Goal: Navigation & Orientation: Go to known website

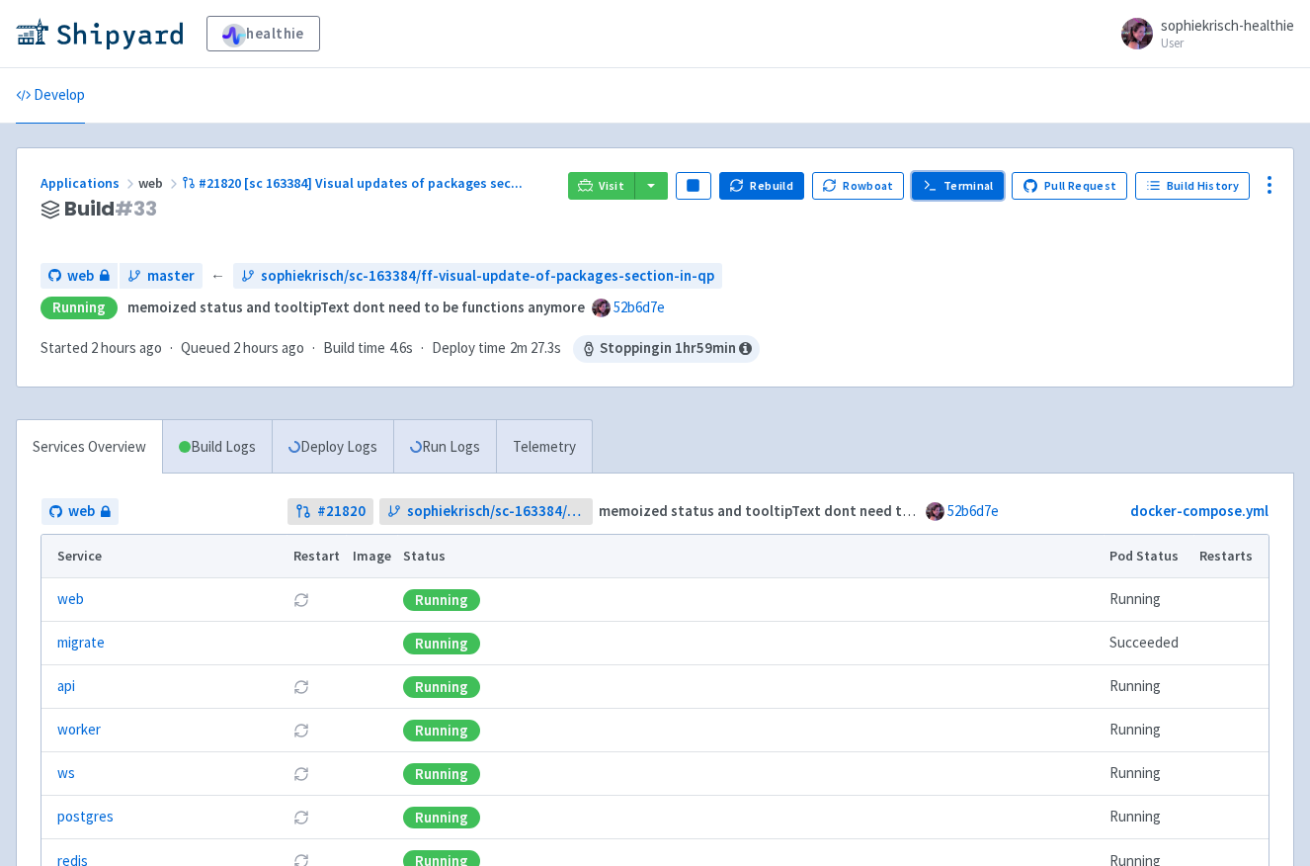
click at [977, 181] on link "Terminal" at bounding box center [958, 186] width 92 height 28
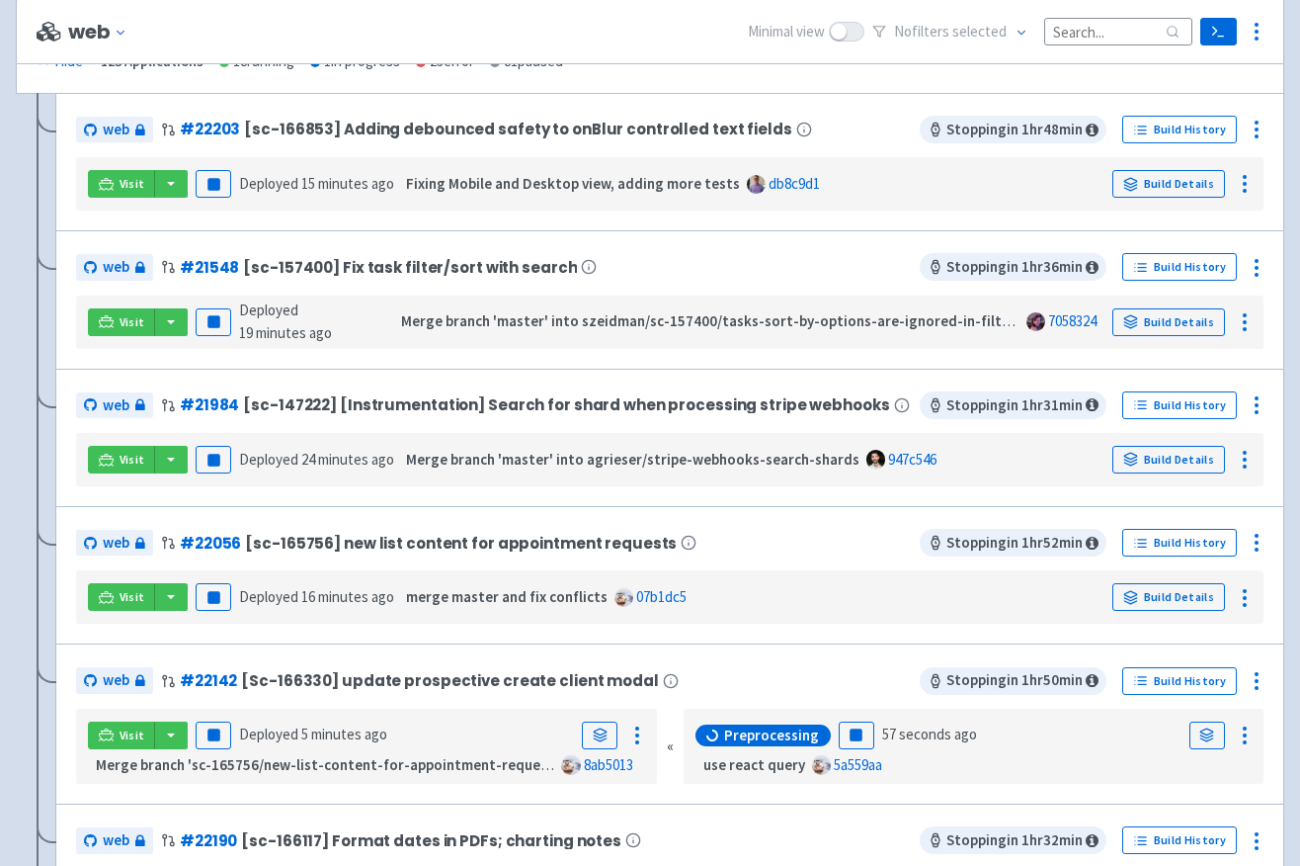
scroll to position [386, 0]
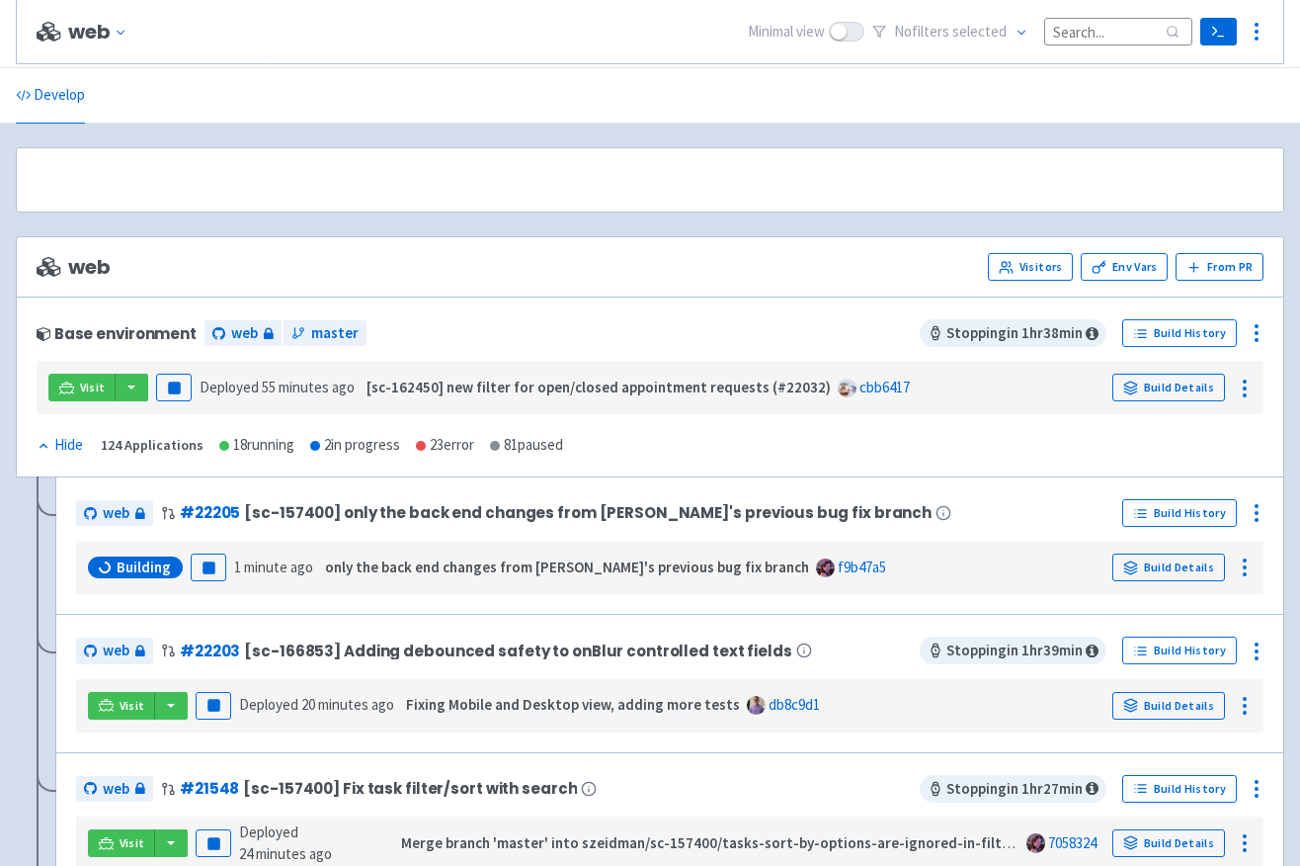
scroll to position [386, 0]
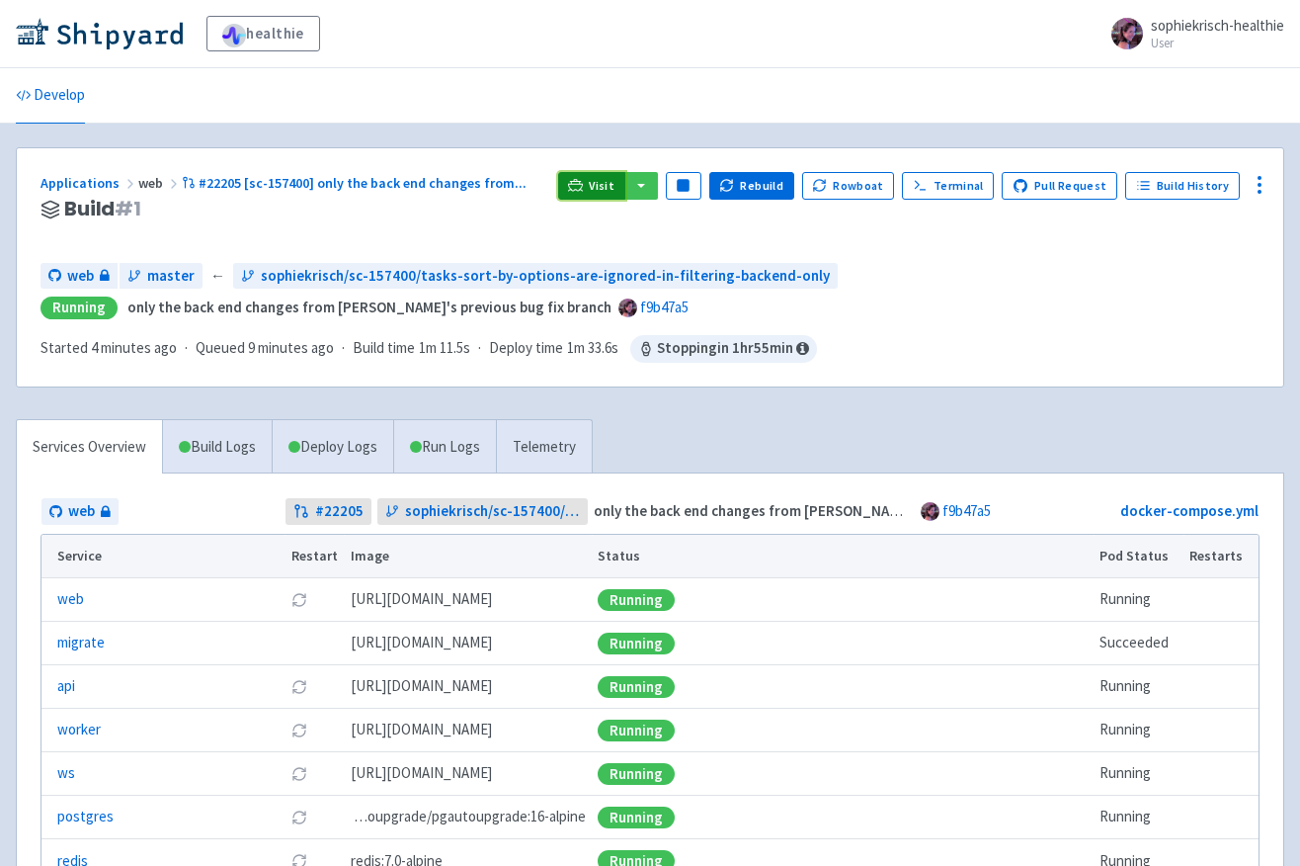
click at [601, 189] on link "Visit" at bounding box center [591, 186] width 67 height 28
